Goal: Task Accomplishment & Management: Use online tool/utility

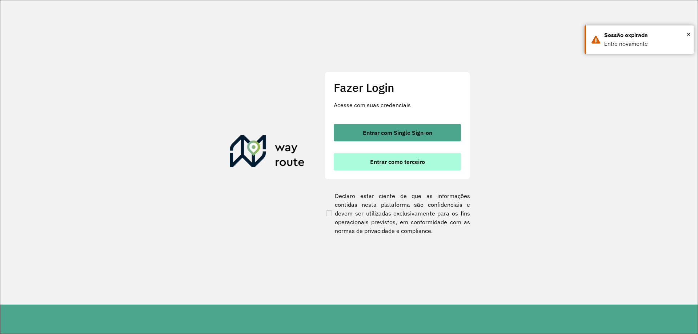
click at [431, 156] on button "Entrar como terceiro" at bounding box center [397, 161] width 127 height 17
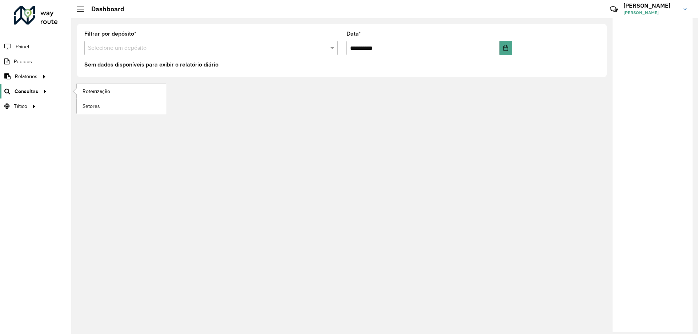
click at [28, 91] on span "Consultas" at bounding box center [27, 92] width 24 height 8
click at [104, 93] on span "Roteirização" at bounding box center [97, 92] width 29 height 8
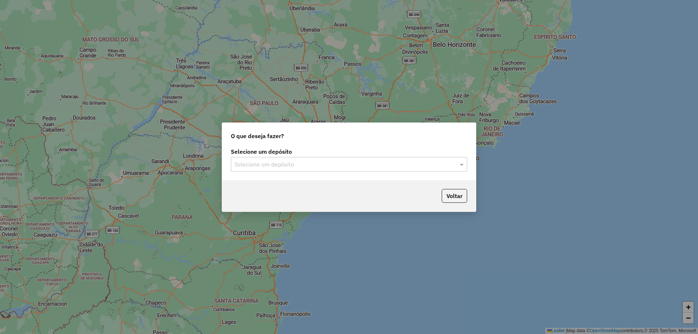
click at [395, 155] on label "Selecione um depósito" at bounding box center [349, 151] width 236 height 9
click at [393, 162] on input "text" at bounding box center [342, 164] width 215 height 9
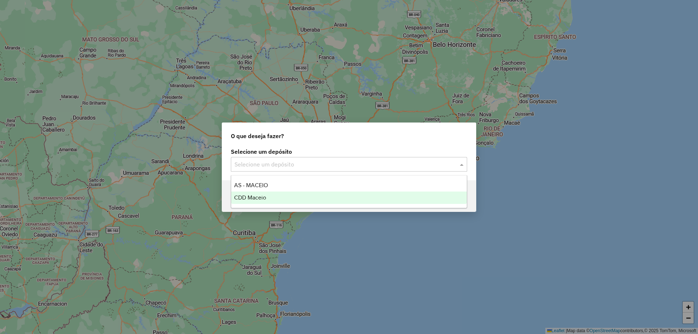
click at [281, 192] on div "CDD Maceio" at bounding box center [349, 198] width 236 height 12
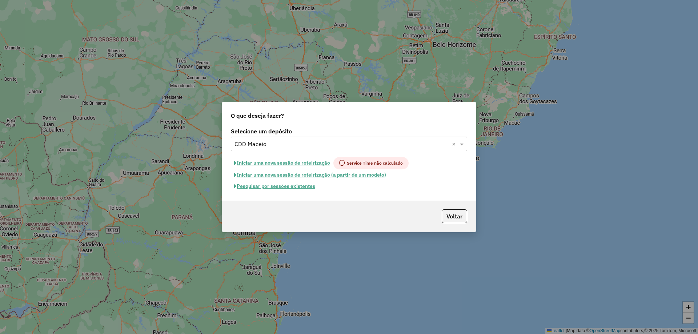
click at [289, 184] on button "Pesquisar por sessões existentes" at bounding box center [275, 186] width 88 height 11
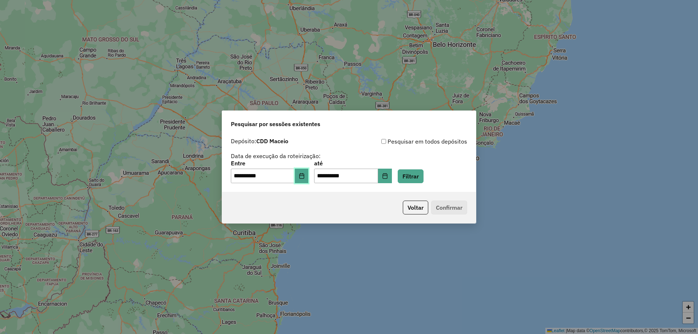
click at [306, 173] on button "Choose Date" at bounding box center [302, 176] width 14 height 15
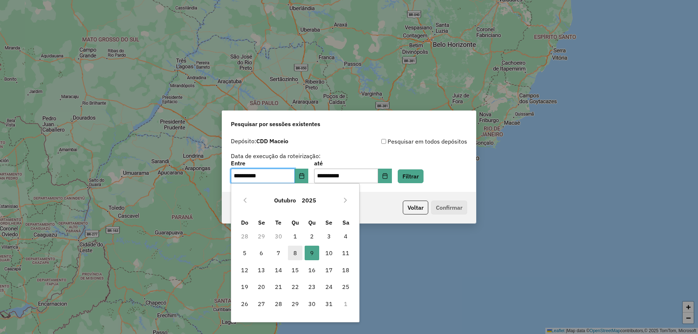
click at [297, 252] on span "8" at bounding box center [295, 253] width 15 height 15
type input "**********"
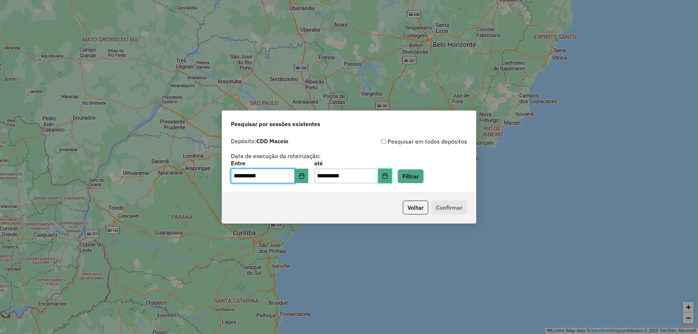
click at [392, 174] on button "Choose Date" at bounding box center [385, 176] width 14 height 15
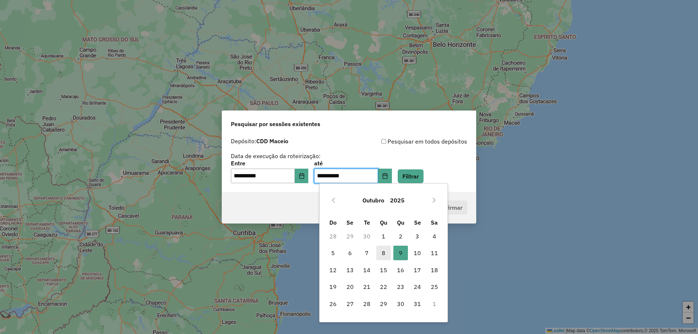
click at [383, 253] on span "8" at bounding box center [383, 253] width 15 height 15
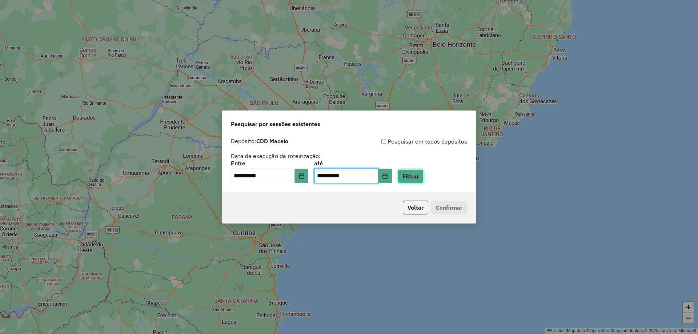
click at [418, 177] on button "Filtrar" at bounding box center [411, 176] width 26 height 14
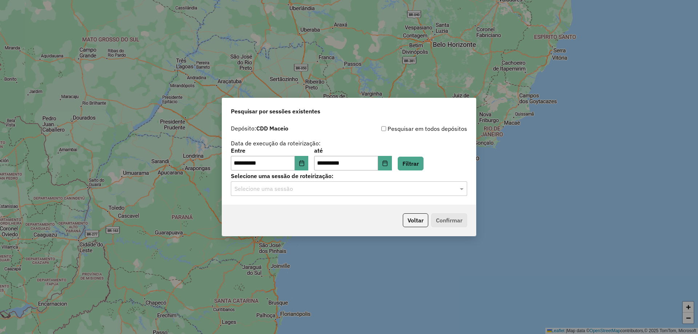
click at [346, 191] on input "text" at bounding box center [342, 189] width 215 height 9
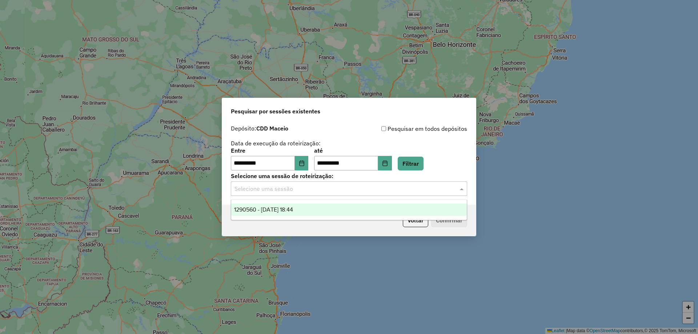
click at [293, 209] on span "1290560 - 08/10/2025 18:44" at bounding box center [263, 210] width 59 height 6
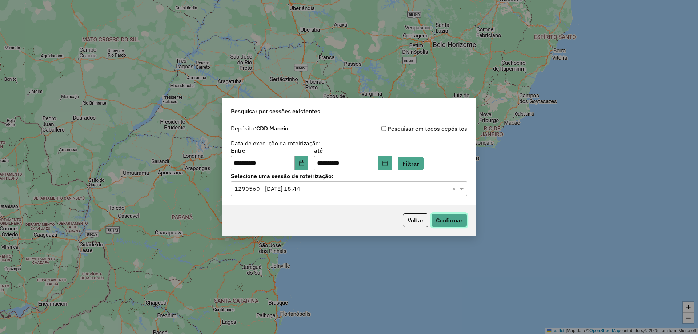
click at [453, 221] on button "Confirmar" at bounding box center [449, 220] width 36 height 14
click at [387, 163] on icon "Choose Date" at bounding box center [384, 163] width 5 height 6
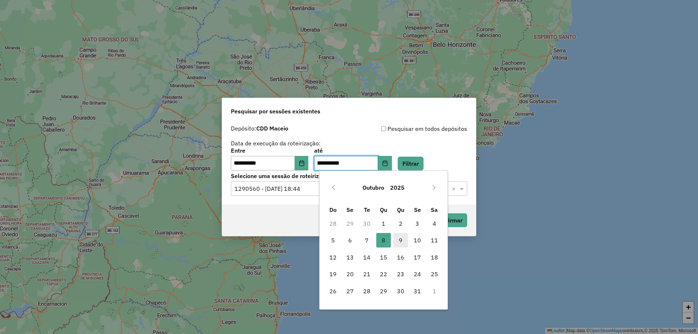
click at [400, 239] on span "9" at bounding box center [400, 240] width 15 height 15
type input "**********"
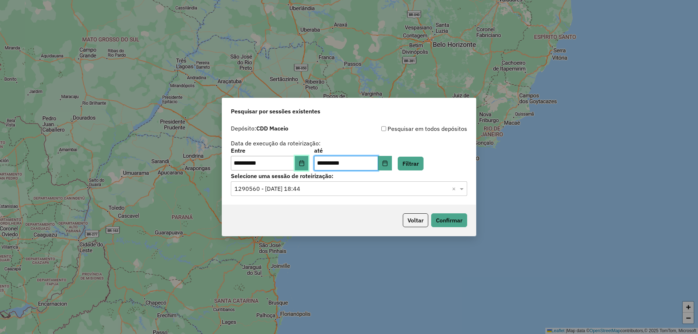
click at [306, 167] on button "Choose Date" at bounding box center [302, 163] width 14 height 15
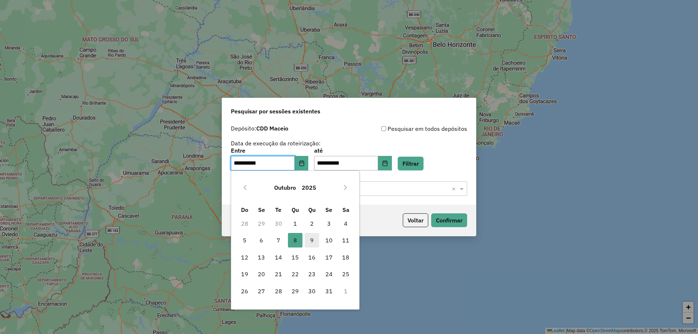
click at [313, 241] on span "9" at bounding box center [312, 240] width 15 height 15
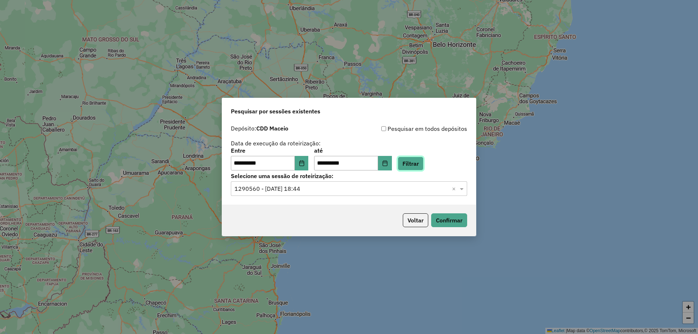
click at [423, 164] on button "Filtrar" at bounding box center [411, 164] width 26 height 14
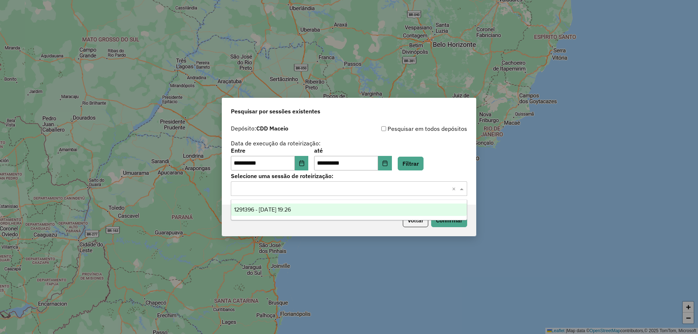
click at [396, 191] on input "text" at bounding box center [342, 189] width 215 height 9
click at [305, 210] on div "1291396 - 09/10/2025 19:26" at bounding box center [349, 210] width 236 height 12
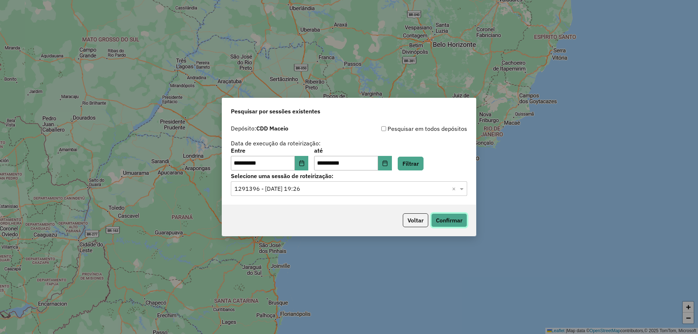
click at [447, 221] on button "Confirmar" at bounding box center [449, 220] width 36 height 14
click at [309, 166] on button "Choose Date" at bounding box center [302, 163] width 14 height 15
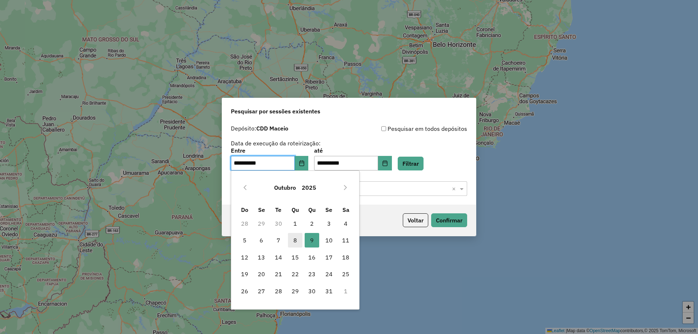
click at [294, 242] on span "8" at bounding box center [295, 240] width 15 height 15
type input "**********"
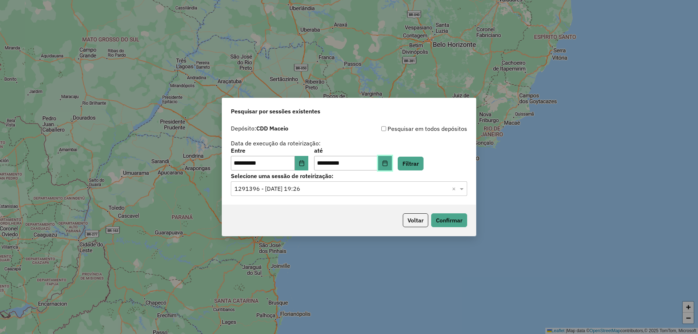
click at [392, 158] on button "Choose Date" at bounding box center [385, 163] width 14 height 15
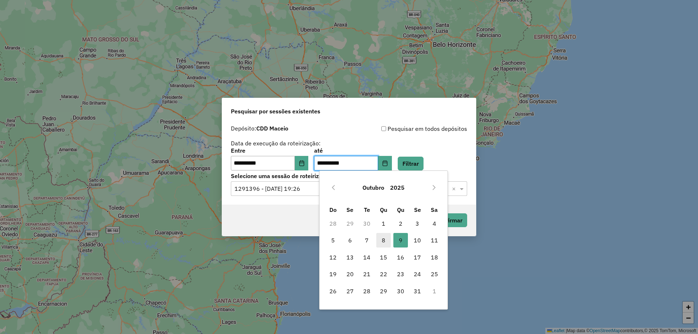
click at [381, 241] on span "8" at bounding box center [383, 240] width 15 height 15
type input "**********"
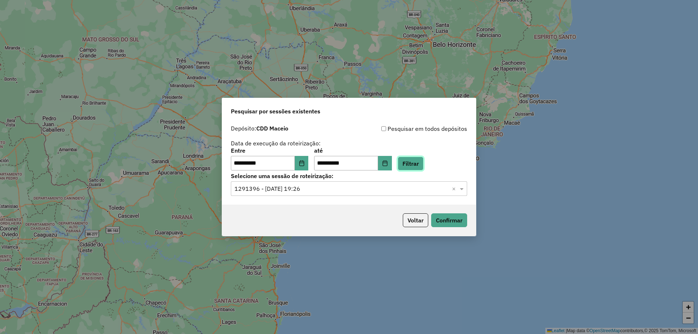
click at [423, 163] on button "Filtrar" at bounding box center [411, 164] width 26 height 14
click at [340, 188] on input "text" at bounding box center [342, 189] width 215 height 9
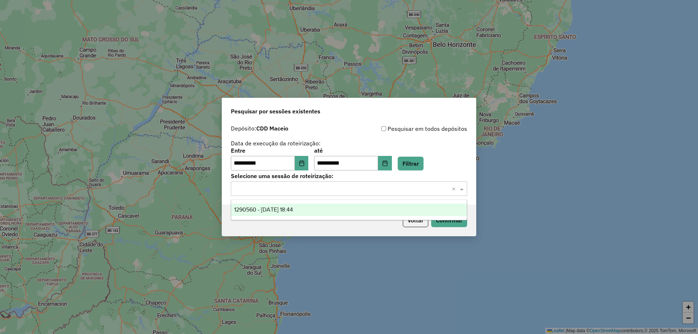
click at [311, 208] on div "1290560 - 08/10/2025 18:44" at bounding box center [349, 210] width 236 height 12
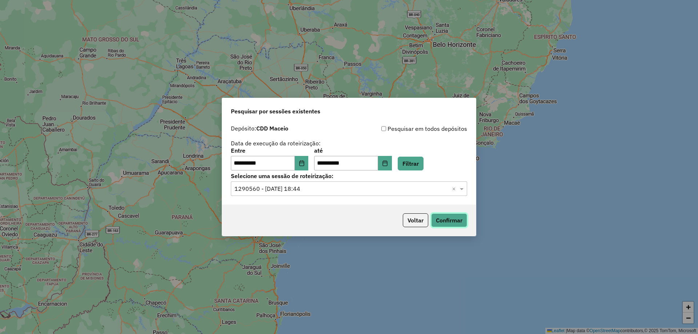
click at [441, 220] on button "Confirmar" at bounding box center [449, 220] width 36 height 14
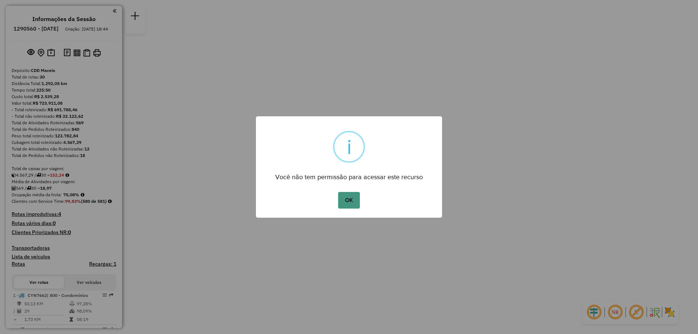
click at [356, 196] on button "OK" at bounding box center [348, 200] width 21 height 17
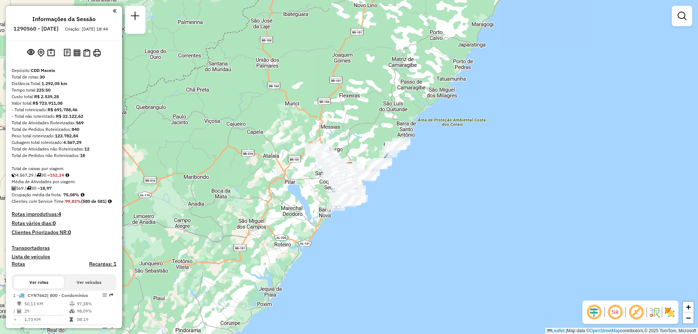
click at [618, 317] on em at bounding box center [614, 312] width 17 height 17
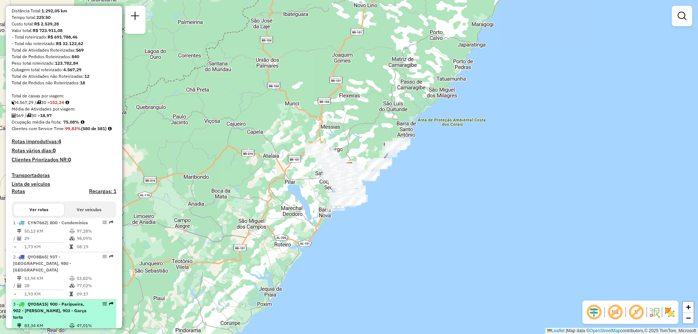
scroll to position [182, 0]
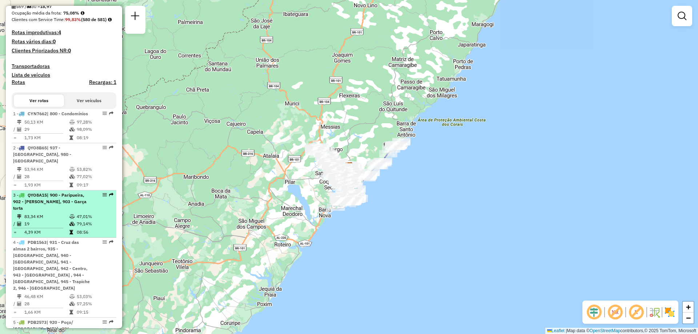
click at [67, 211] on span "| 900 - Paripueira, 902 - [PERSON_NAME], 903 - Garça torta" at bounding box center [49, 201] width 73 height 19
select select "**********"
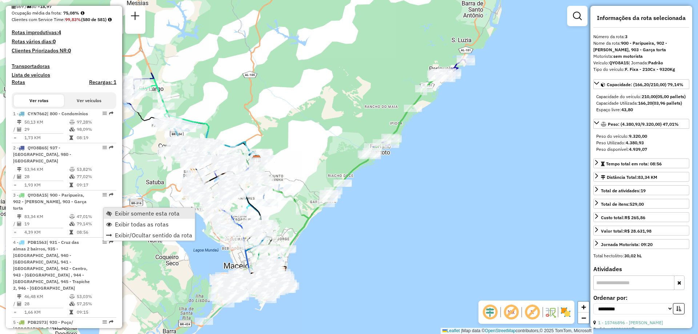
click at [116, 212] on span "Exibir somente esta rota" at bounding box center [147, 214] width 65 height 6
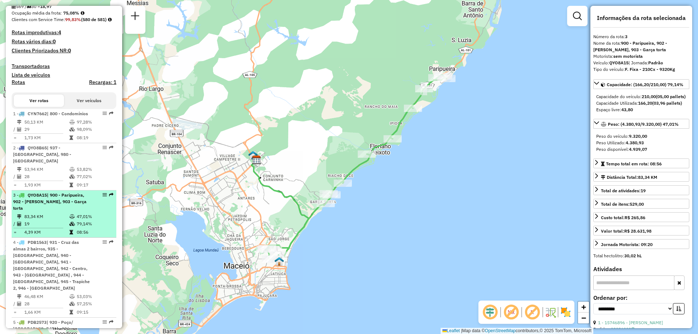
click at [76, 212] on div "3 - QYO8A15 | 900 - Paripueira, 902 - Floriano Peixoto, 903 - Garça torta" at bounding box center [51, 202] width 77 height 20
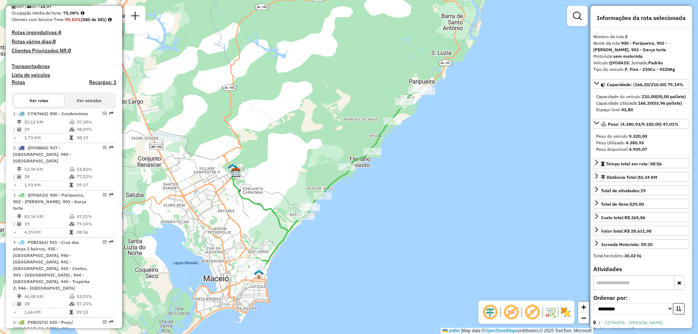
drag, startPoint x: 421, startPoint y: 172, endPoint x: 401, endPoint y: 182, distance: 22.6
click at [401, 182] on div "Janela de atendimento Grade de atendimento Capacidade Transportadoras Veículos …" at bounding box center [349, 167] width 698 height 334
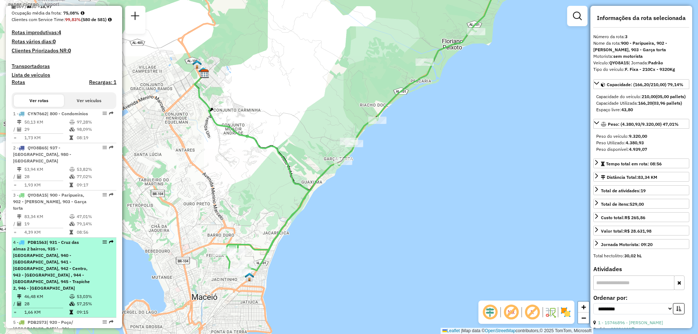
click at [96, 281] on div "4 - PDB1563 | 931 - Cruz das almas 2 bairros, 935 - Jacintinho, 940 - Mutange, …" at bounding box center [64, 265] width 102 height 52
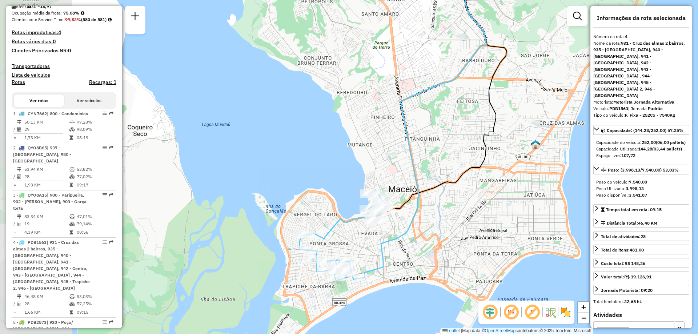
drag, startPoint x: 322, startPoint y: 260, endPoint x: 402, endPoint y: 228, distance: 86.1
click at [402, 228] on div "Janela de atendimento Grade de atendimento Capacidade Transportadoras Veículos …" at bounding box center [349, 167] width 698 height 334
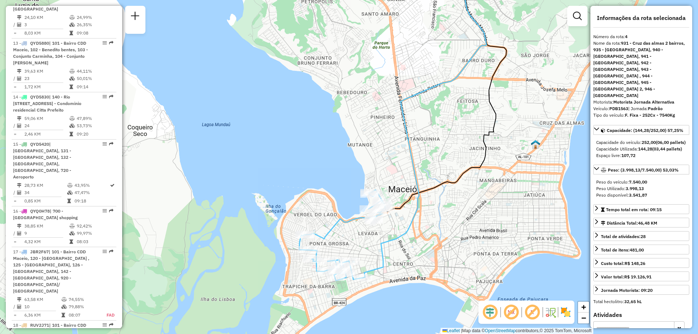
scroll to position [1167, 0]
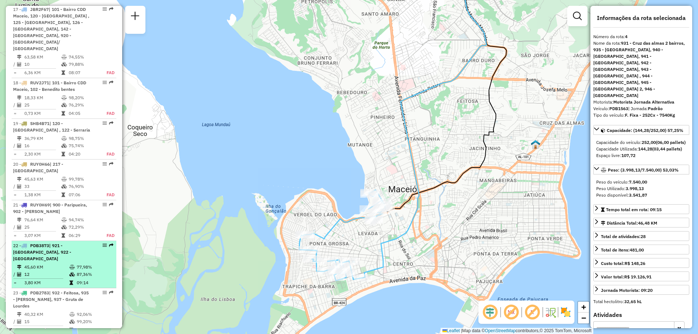
click at [82, 264] on td "77,98%" at bounding box center [94, 267] width 37 height 7
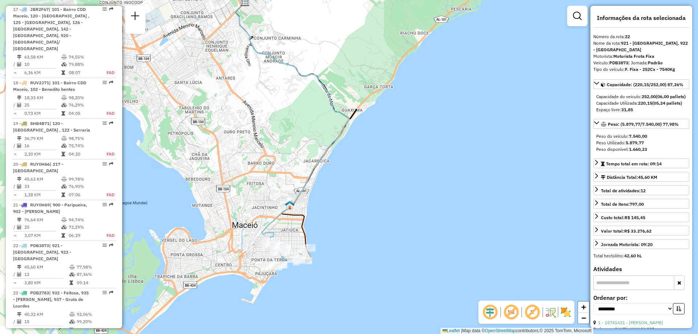
drag, startPoint x: 451, startPoint y: 241, endPoint x: 401, endPoint y: 203, distance: 62.8
click at [401, 203] on div "Janela de atendimento Grade de atendimento Capacidade Transportadoras Veículos …" at bounding box center [349, 167] width 698 height 334
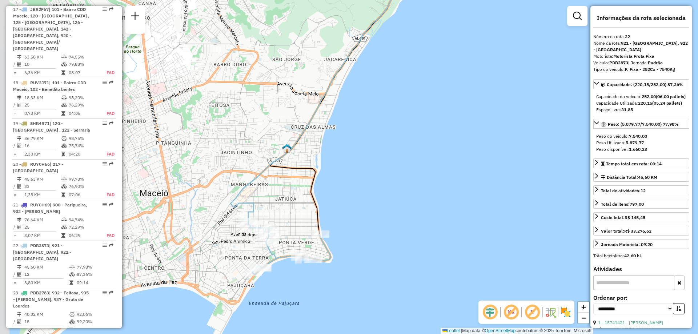
drag, startPoint x: 300, startPoint y: 229, endPoint x: 412, endPoint y: 182, distance: 121.2
click at [412, 182] on div "Janela de atendimento Grade de atendimento Capacidade Transportadoras Veículos …" at bounding box center [349, 167] width 698 height 334
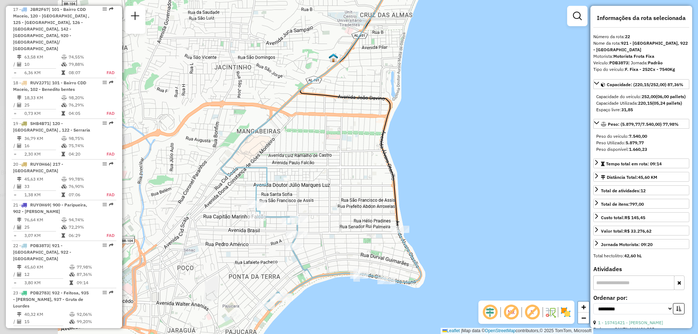
drag, startPoint x: 311, startPoint y: 197, endPoint x: 435, endPoint y: 172, distance: 127.0
click at [434, 172] on div "Janela de atendimento Grade de atendimento Capacidade Transportadoras Veículos …" at bounding box center [349, 167] width 698 height 334
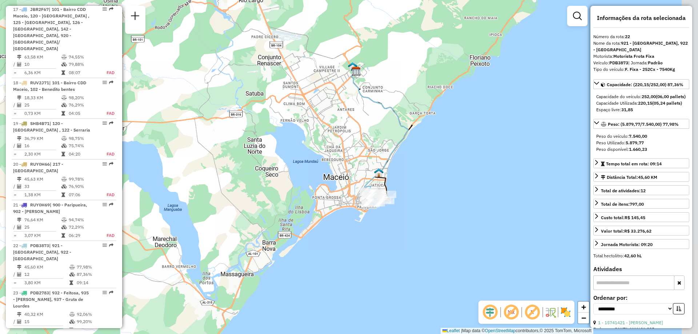
drag, startPoint x: 493, startPoint y: 165, endPoint x: 440, endPoint y: 177, distance: 54.4
click at [443, 178] on div "Janela de atendimento Grade de atendimento Capacidade Transportadoras Veículos …" at bounding box center [349, 167] width 698 height 334
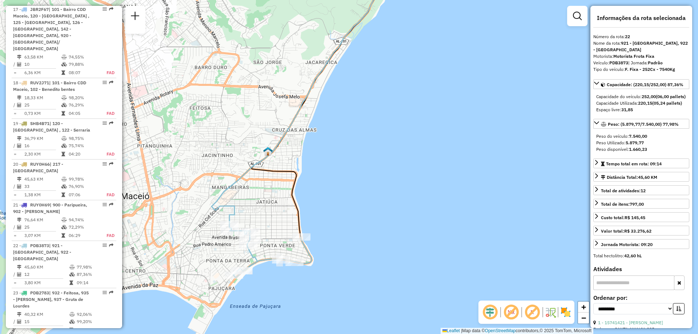
drag, startPoint x: 378, startPoint y: 193, endPoint x: 421, endPoint y: 188, distance: 43.6
click at [421, 188] on div "Janela de atendimento Grade de atendimento Capacidade Transportadoras Veículos …" at bounding box center [349, 167] width 698 height 334
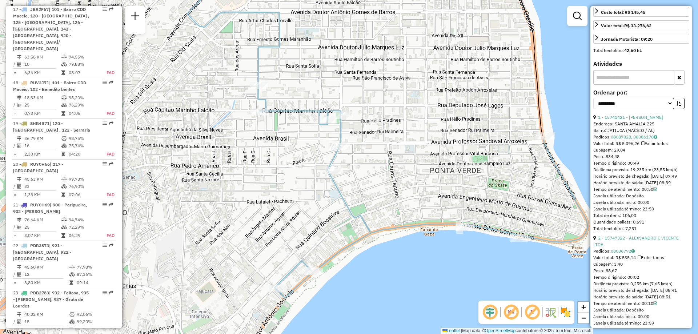
scroll to position [278, 0]
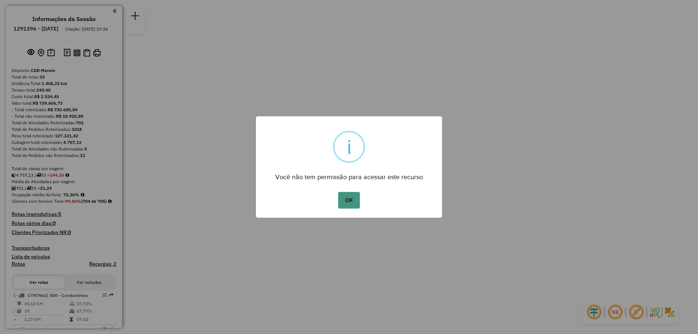
click at [358, 196] on button "OK" at bounding box center [348, 200] width 21 height 17
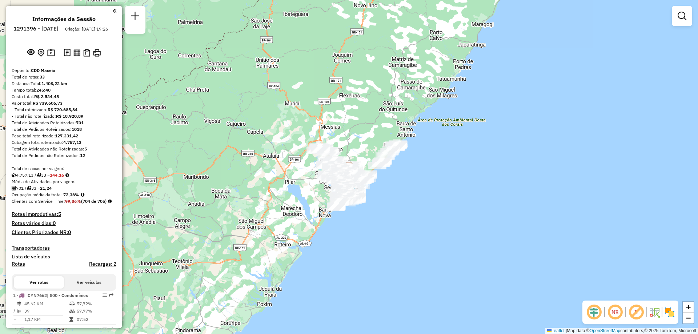
click at [615, 312] on em at bounding box center [614, 312] width 17 height 17
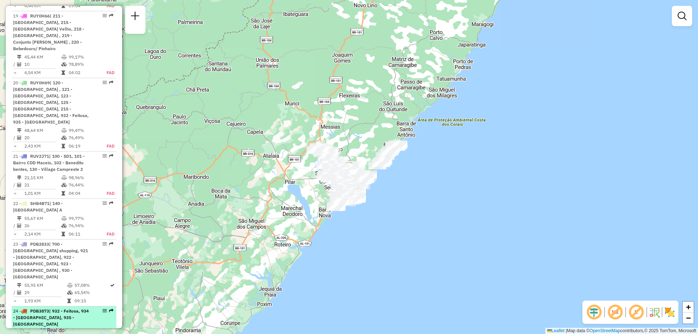
click at [60, 334] on td "20" at bounding box center [46, 339] width 45 height 7
select select "**********"
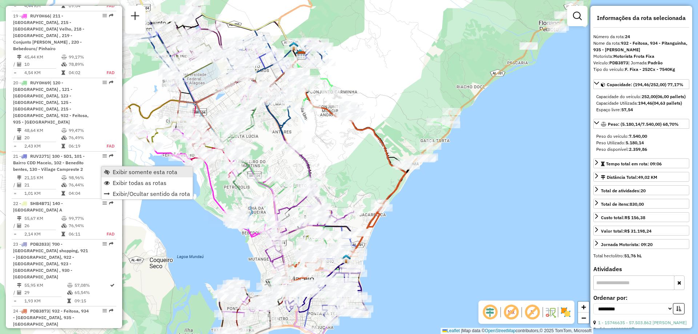
click at [116, 169] on span "Exibir somente esta rota" at bounding box center [145, 172] width 65 height 6
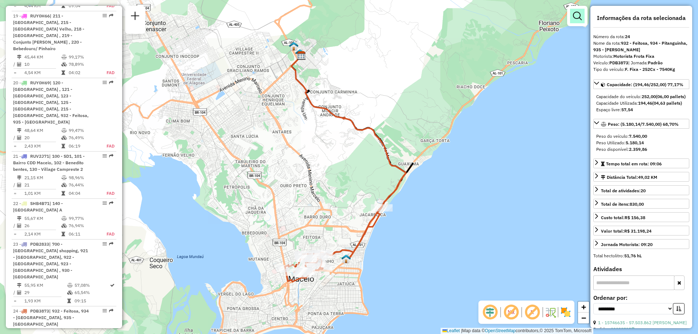
scroll to position [913, 0]
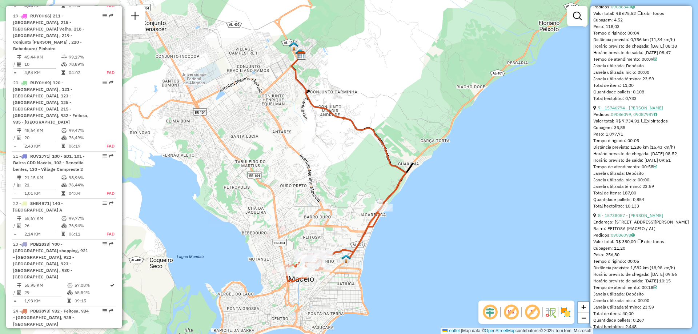
click at [648, 111] on link "7 - 15746774 - TAMARA VANESSA DOS SANTOS" at bounding box center [630, 107] width 65 height 5
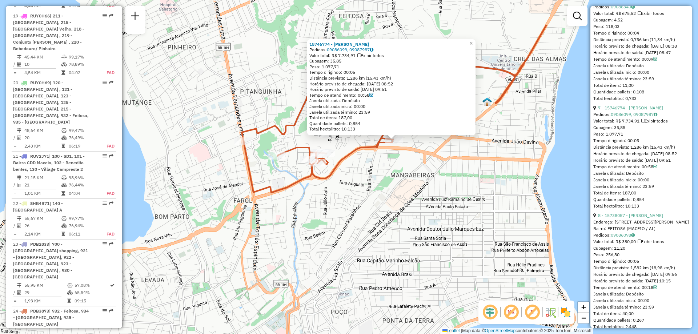
drag, startPoint x: 301, startPoint y: 150, endPoint x: 344, endPoint y: 194, distance: 61.2
click at [344, 194] on div "15746774 - TAMARA VANESSA DOS SANTOS Pedidos: 09086099, 09087987 Valor total: R…" at bounding box center [349, 167] width 698 height 334
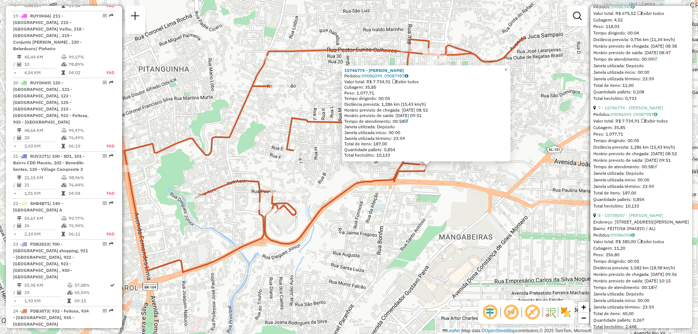
drag, startPoint x: 264, startPoint y: 65, endPoint x: 243, endPoint y: 137, distance: 74.3
click at [243, 137] on div "15746774 - TAMARA VANESSA DOS SANTOS Pedidos: 09086099, 09087987 Valor total: R…" at bounding box center [349, 167] width 698 height 334
click at [508, 171] on div "15746774 - TAMARA VANESSA DOS SANTOS Pedidos: 09086099, 09087987 Valor total: R…" at bounding box center [349, 167] width 698 height 334
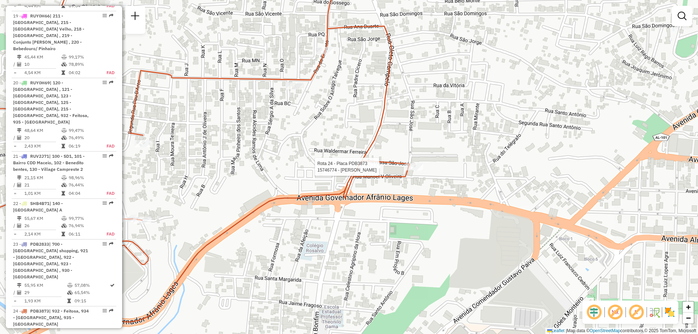
select select "**********"
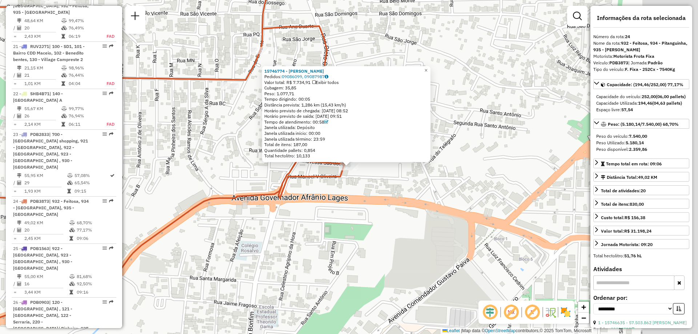
scroll to position [1510, 0]
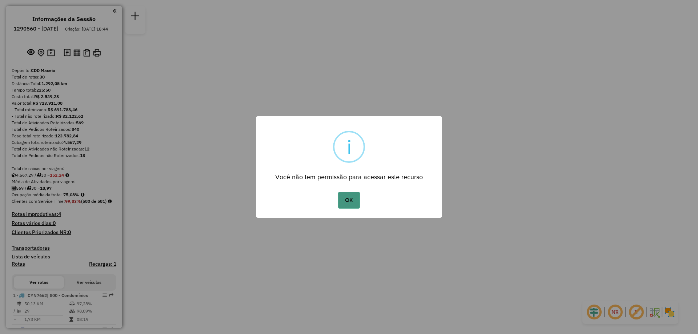
click at [346, 194] on button "OK" at bounding box center [348, 200] width 21 height 17
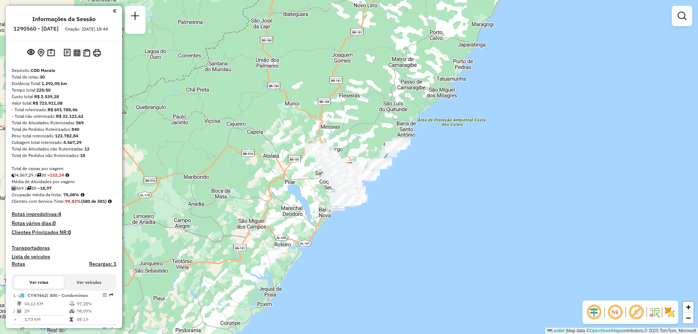
click at [624, 315] on img at bounding box center [626, 313] width 4 height 12
click at [619, 315] on em at bounding box center [614, 312] width 17 height 17
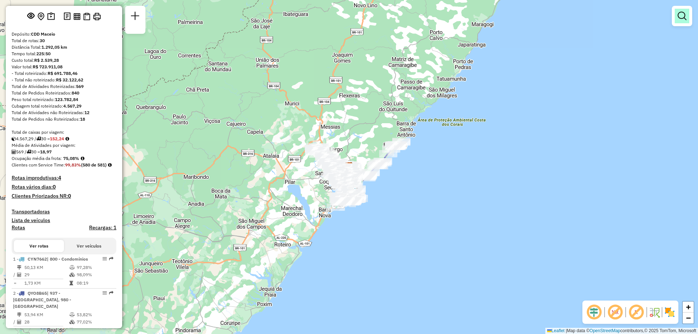
click at [680, 19] on em at bounding box center [682, 16] width 9 height 9
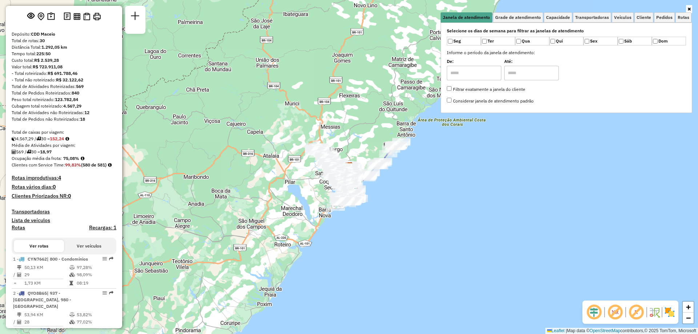
click at [689, 9] on icon at bounding box center [689, 9] width 3 height 4
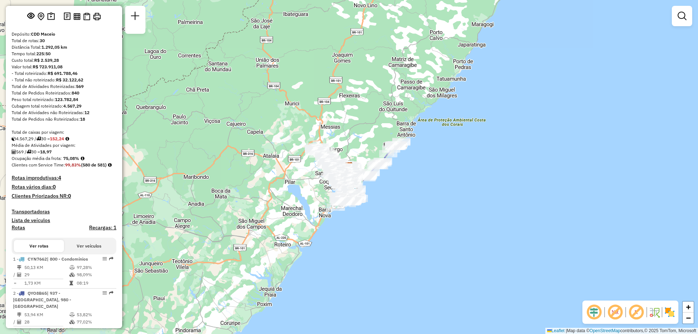
scroll to position [1295, 0]
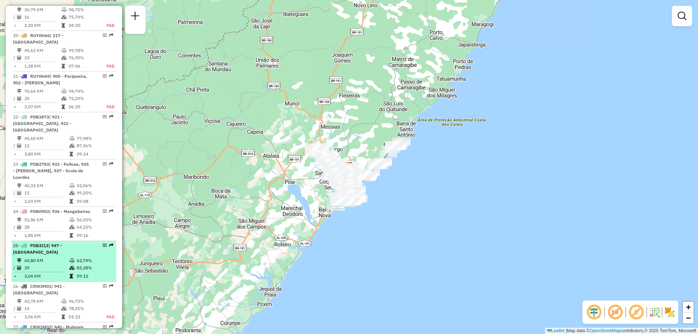
click at [93, 257] on td "62,74%" at bounding box center [94, 260] width 37 height 7
select select "**********"
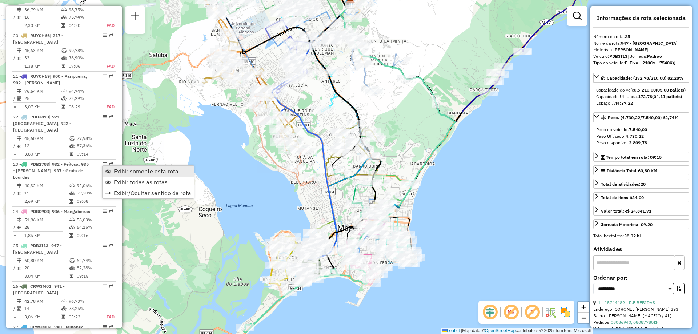
click at [122, 175] on link "Exibir somente esta rota" at bounding box center [148, 171] width 91 height 11
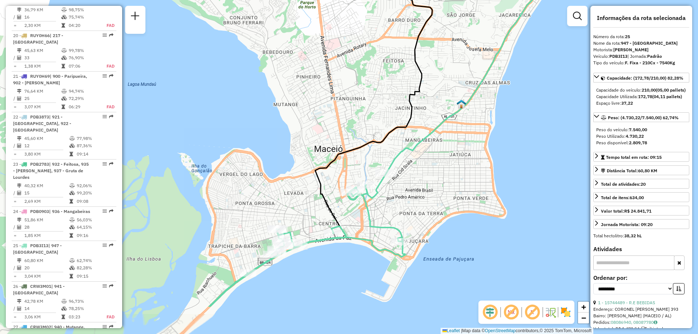
drag, startPoint x: 355, startPoint y: 254, endPoint x: 410, endPoint y: 192, distance: 82.9
click at [410, 192] on div "Janela de atendimento Grade de atendimento Capacidade Transportadoras Veículos …" at bounding box center [349, 167] width 698 height 334
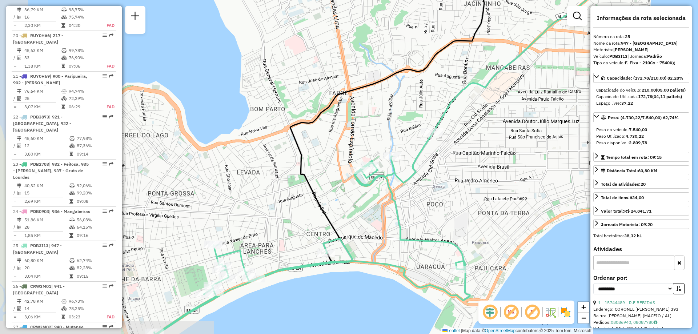
drag, startPoint x: 308, startPoint y: 210, endPoint x: 361, endPoint y: 197, distance: 55.0
click at [361, 197] on div "Janela de atendimento Grade de atendimento Capacidade Transportadoras Veículos …" at bounding box center [349, 167] width 698 height 334
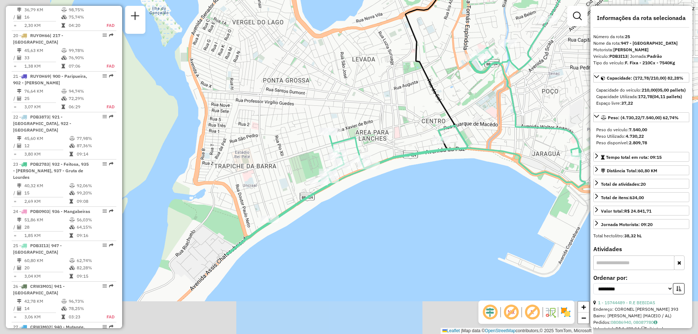
drag, startPoint x: 303, startPoint y: 227, endPoint x: 416, endPoint y: 116, distance: 158.1
click at [416, 116] on div "Janela de atendimento Grade de atendimento Capacidade Transportadoras Veículos …" at bounding box center [349, 167] width 698 height 334
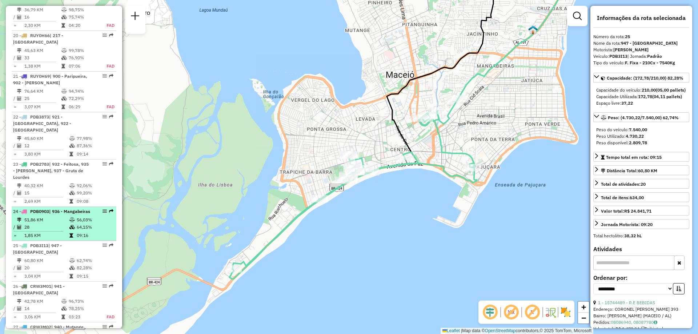
click at [88, 224] on td "64,15%" at bounding box center [94, 227] width 37 height 7
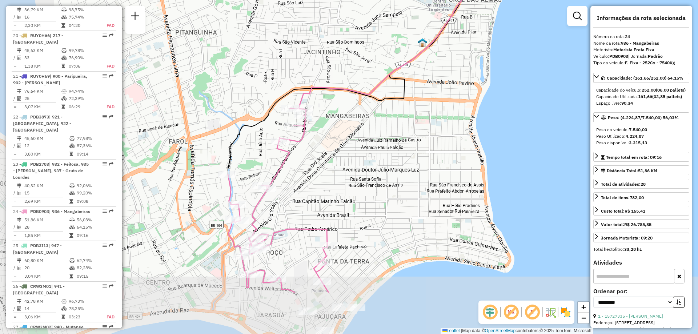
drag, startPoint x: 323, startPoint y: 265, endPoint x: 393, endPoint y: 184, distance: 107.5
click at [393, 184] on div "Janela de atendimento Grade de atendimento Capacidade Transportadoras Veículos …" at bounding box center [349, 167] width 698 height 334
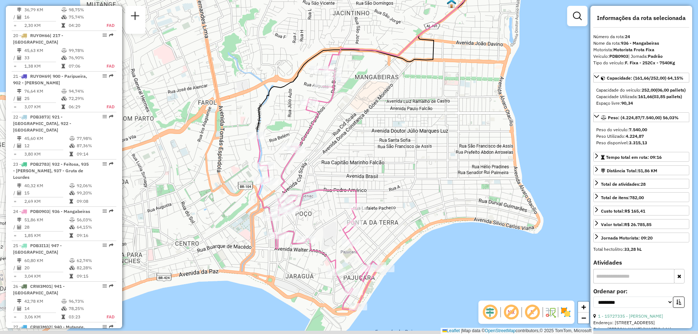
drag, startPoint x: 382, startPoint y: 228, endPoint x: 407, endPoint y: 196, distance: 40.4
click at [407, 196] on div "Janela de atendimento Grade de atendimento Capacidade Transportadoras Veículos …" at bounding box center [349, 167] width 698 height 334
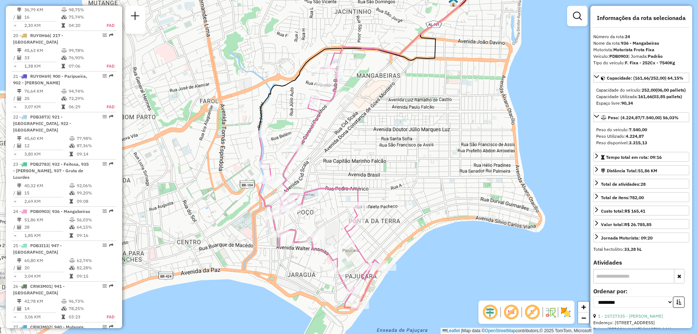
scroll to position [397, 0]
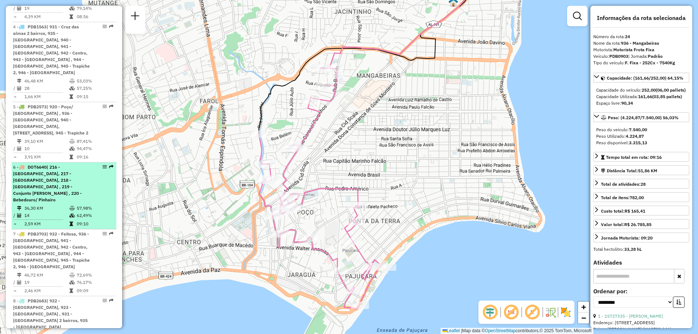
click at [79, 187] on div "6 - DOT6640 | 216 - [GEOGRAPHIC_DATA], 217 - [GEOGRAPHIC_DATA], 218 - [GEOGRAPH…" at bounding box center [51, 183] width 77 height 39
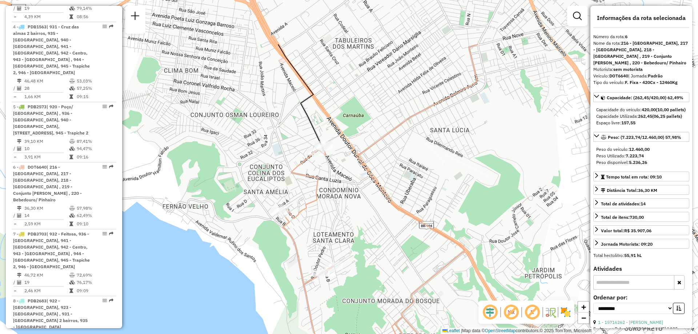
drag, startPoint x: 331, startPoint y: 29, endPoint x: 369, endPoint y: 100, distance: 80.7
click at [369, 106] on div "Janela de atendimento Grade de atendimento Capacidade Transportadoras Veículos …" at bounding box center [349, 167] width 698 height 334
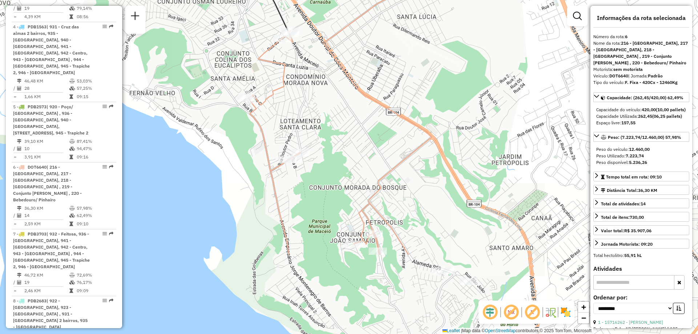
drag, startPoint x: 444, startPoint y: 242, endPoint x: 403, endPoint y: 106, distance: 142.1
click at [403, 106] on div "Janela de atendimento Grade de atendimento Capacidade Transportadoras Veículos …" at bounding box center [349, 167] width 698 height 334
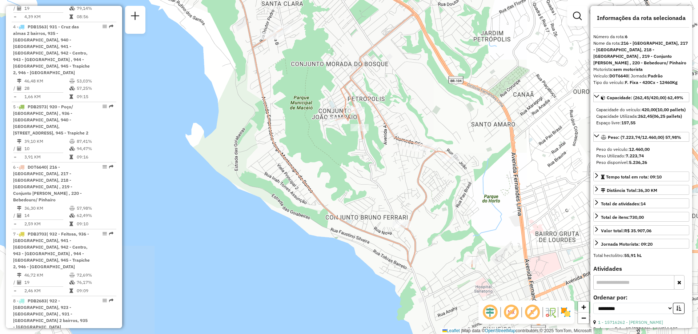
drag, startPoint x: 446, startPoint y: 273, endPoint x: 436, endPoint y: 172, distance: 101.2
click at [436, 172] on div "Janela de atendimento Grade de atendimento Capacidade Transportadoras Veículos …" at bounding box center [349, 167] width 698 height 334
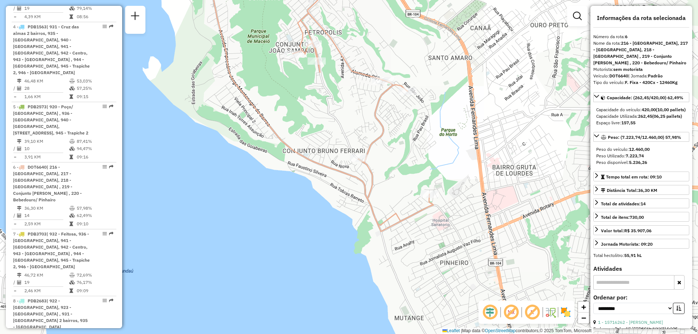
drag, startPoint x: 485, startPoint y: 228, endPoint x: 461, endPoint y: 186, distance: 48.7
click at [461, 186] on div "Janela de atendimento Grade de atendimento Capacidade Transportadoras Veículos …" at bounding box center [349, 167] width 698 height 334
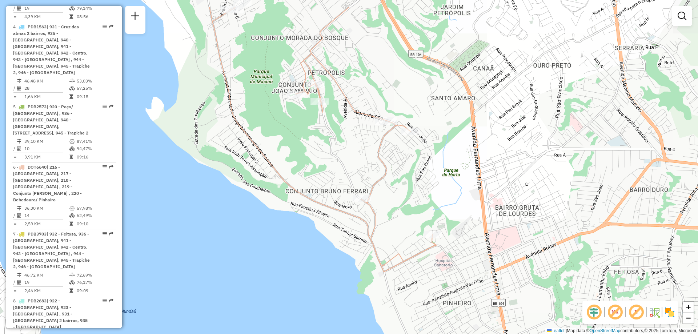
drag, startPoint x: 394, startPoint y: 129, endPoint x: 397, endPoint y: 160, distance: 31.8
click at [397, 160] on div "Janela de atendimento Grade de atendimento Capacidade Transportadoras Veículos …" at bounding box center [349, 167] width 698 height 334
